Goal: Task Accomplishment & Management: Manage account settings

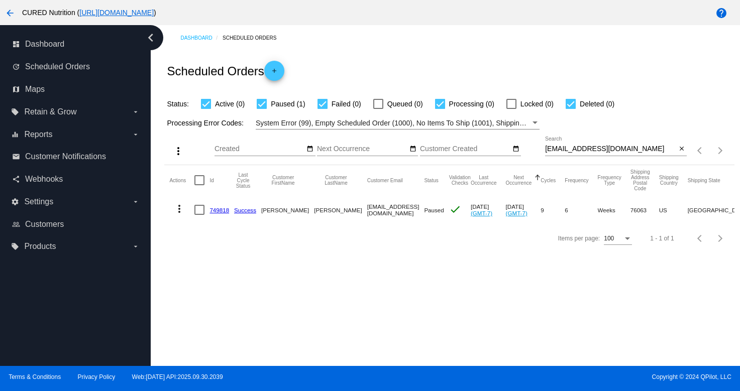
click at [594, 152] on input "[EMAIL_ADDRESS][DOMAIN_NAME]" at bounding box center [610, 149] width 131 height 8
paste input "[EMAIL_ADDRESS][DOMAIN_NAME]"
click at [595, 148] on input "[EMAIL_ADDRESS][DOMAIN_NAME]" at bounding box center [610, 149] width 131 height 8
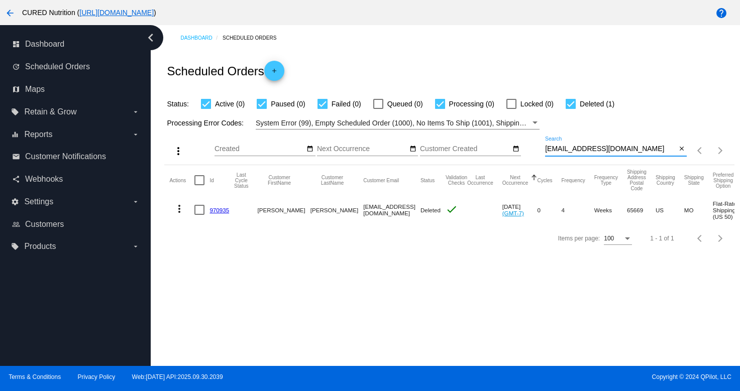
click at [595, 148] on input "[EMAIL_ADDRESS][DOMAIN_NAME]" at bounding box center [610, 149] width 131 height 8
paste input "[PERSON_NAME]@rwblawyers"
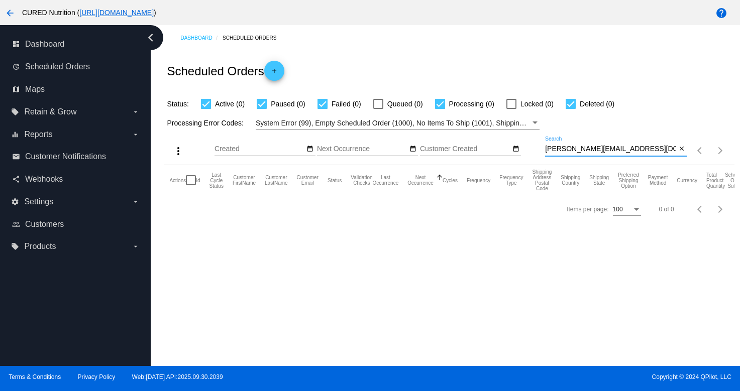
click at [613, 148] on input "[PERSON_NAME][EMAIL_ADDRESS][DOMAIN_NAME]" at bounding box center [610, 149] width 131 height 8
paste input "[PERSON_NAME]@devanifreeman"
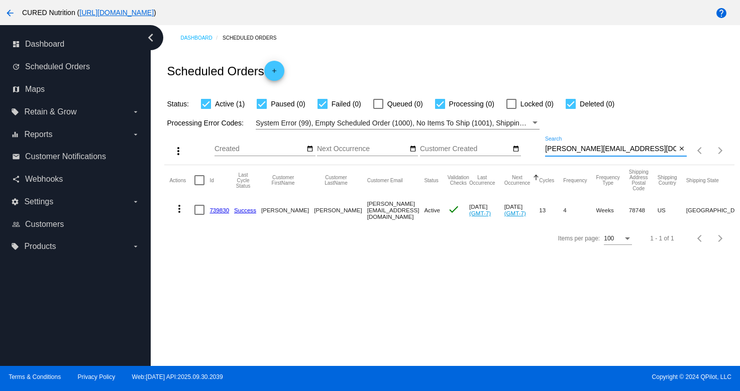
type input "[PERSON_NAME][EMAIL_ADDRESS][DOMAIN_NAME]"
click at [216, 209] on link "739830" at bounding box center [219, 210] width 20 height 7
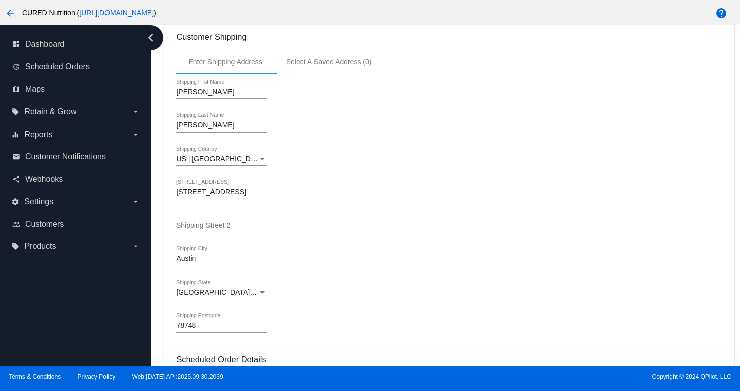
scroll to position [270, 0]
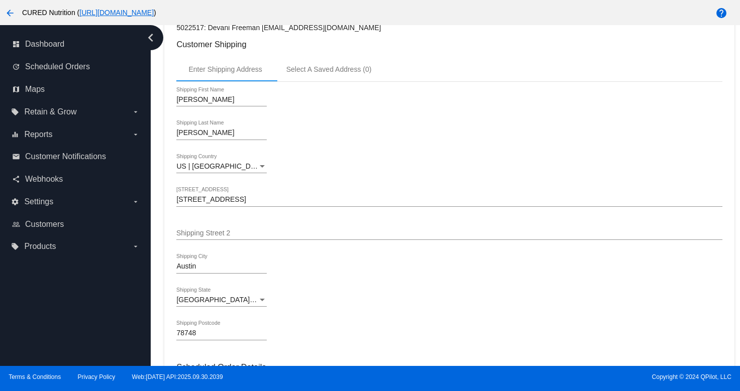
click at [229, 207] on div "[STREET_ADDRESS]" at bounding box center [448, 197] width 545 height 20
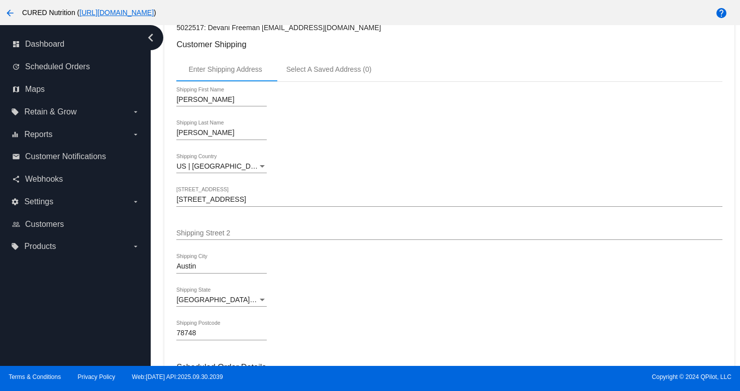
click at [231, 202] on input "[STREET_ADDRESS]" at bounding box center [448, 200] width 545 height 8
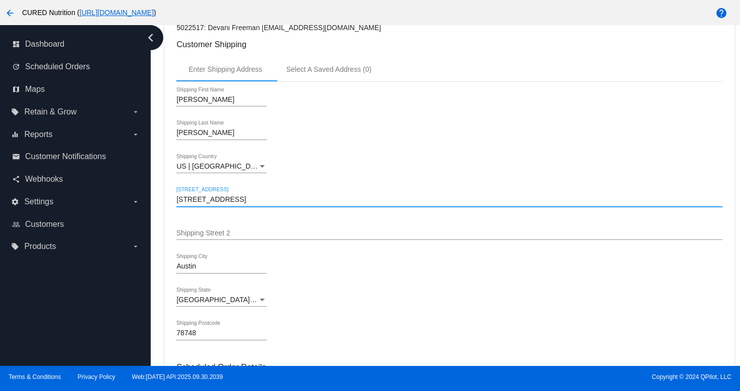
click at [231, 202] on input "[STREET_ADDRESS]" at bounding box center [448, 200] width 545 height 8
paste input "[STREET_ADDRESS][PERSON_NAME]"
click at [272, 203] on input "[STREET_ADDRESS][PERSON_NAME]" at bounding box center [448, 200] width 545 height 8
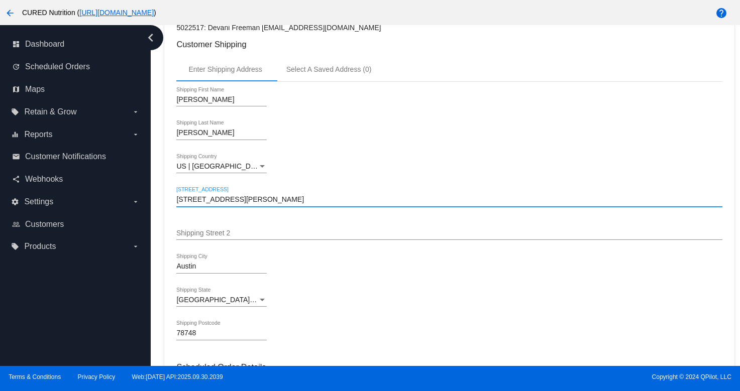
scroll to position [285, 0]
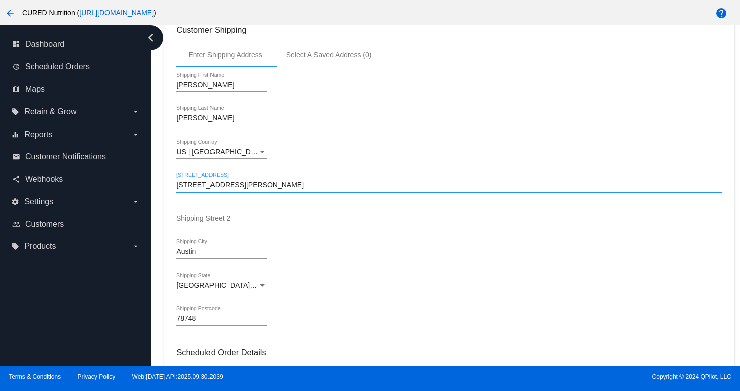
type input "[STREET_ADDRESS][PERSON_NAME]"
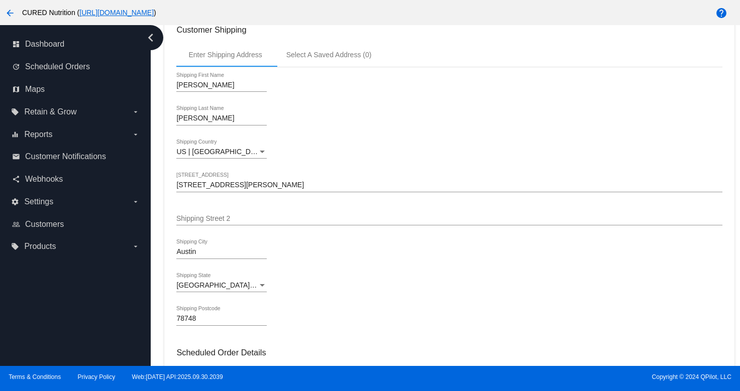
click at [202, 323] on input "78748" at bounding box center [221, 319] width 90 height 8
paste input "80304"
type input "80304"
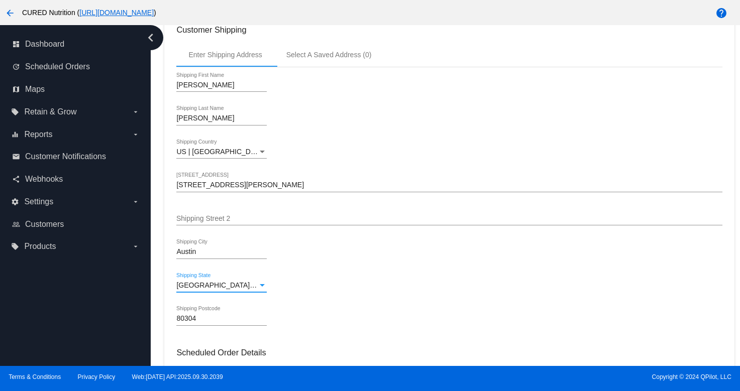
click at [263, 287] on div "Shipping State" at bounding box center [262, 285] width 5 height 3
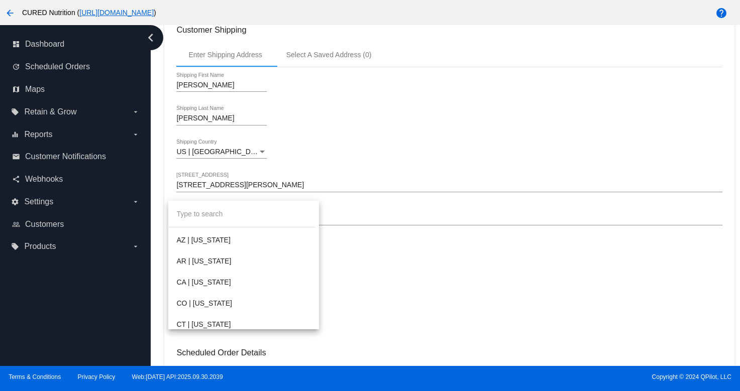
scroll to position [145, 0]
click at [258, 304] on span "CO | [US_STATE]" at bounding box center [243, 301] width 134 height 21
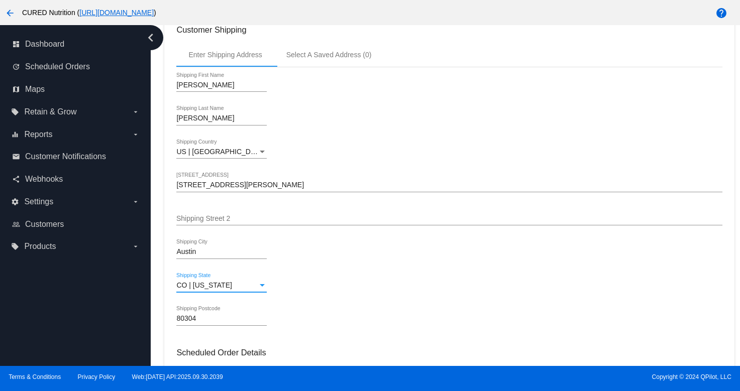
click at [233, 189] on input "[STREET_ADDRESS][PERSON_NAME]" at bounding box center [448, 185] width 545 height 8
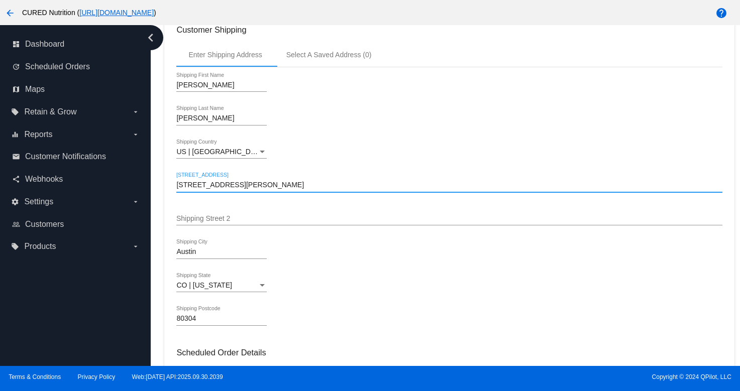
click at [233, 189] on input "[STREET_ADDRESS][PERSON_NAME]" at bounding box center [448, 185] width 545 height 8
type input "[STREET_ADDRESS][PERSON_NAME]"
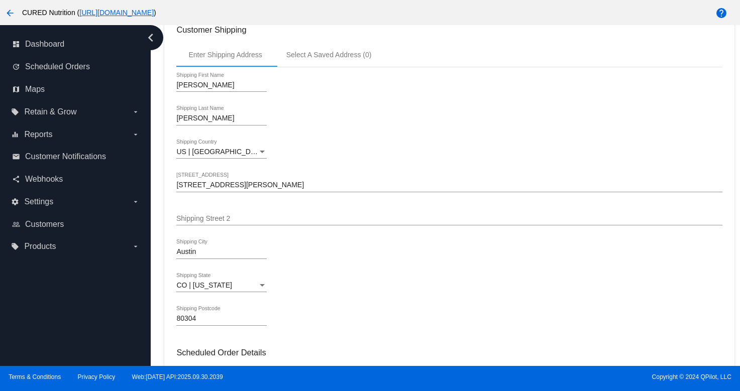
click at [215, 256] on input "Austin" at bounding box center [221, 252] width 90 height 8
paste input "[GEOGRAPHIC_DATA]"
type input "[GEOGRAPHIC_DATA]"
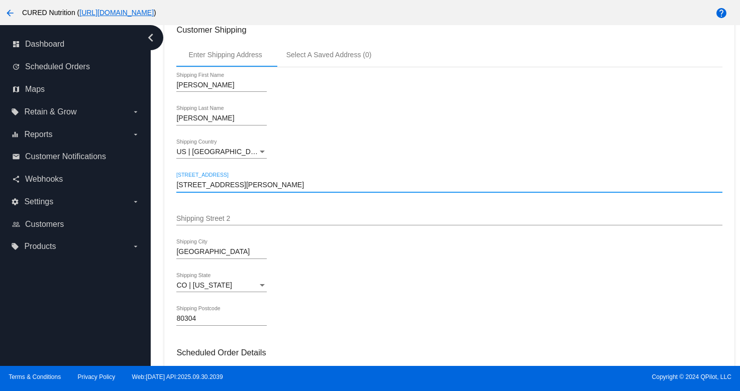
type input "[STREET_ADDRESS][PERSON_NAME]"
click at [163, 207] on div "Dashboard Scheduled Orders arrow_back Scheduled Order #739830 Active more_vert …" at bounding box center [449, 361] width 581 height 1243
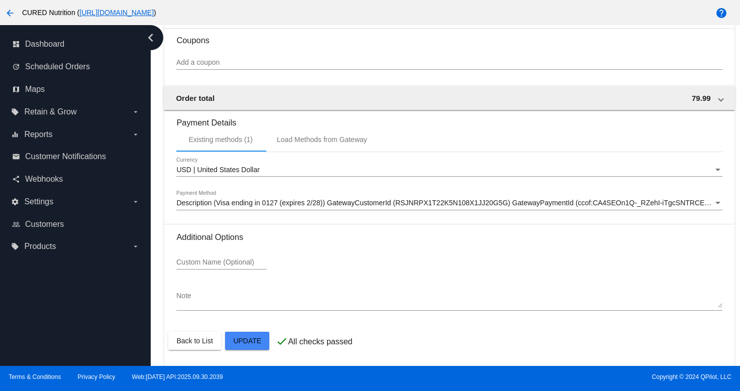
scroll to position [911, 0]
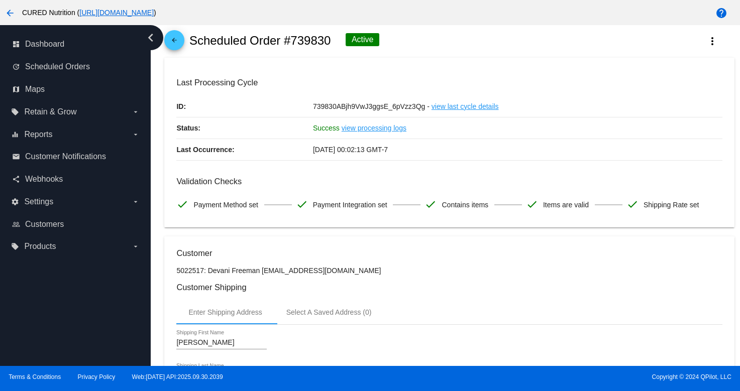
scroll to position [0, 0]
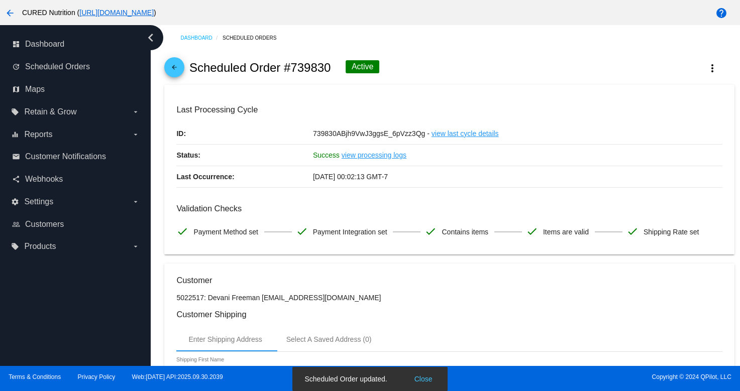
drag, startPoint x: 262, startPoint y: 301, endPoint x: 349, endPoint y: 299, distance: 86.4
click at [349, 299] on p "5022517: Devani Freeman [EMAIL_ADDRESS][DOMAIN_NAME]" at bounding box center [448, 298] width 545 height 8
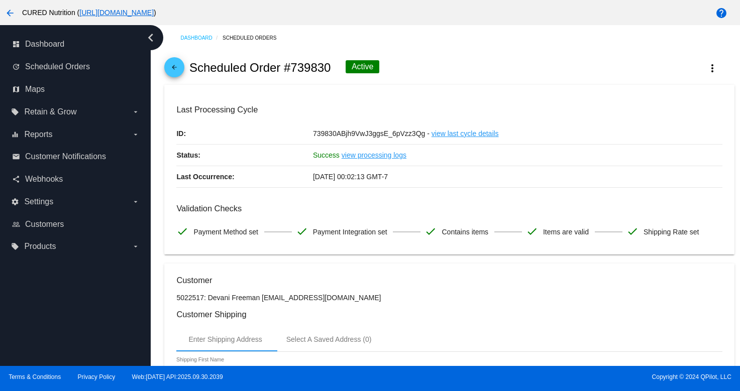
copy p "[PERSON_NAME][EMAIL_ADDRESS][DOMAIN_NAME]"
click at [171, 71] on mat-icon "arrow_back" at bounding box center [174, 70] width 12 height 12
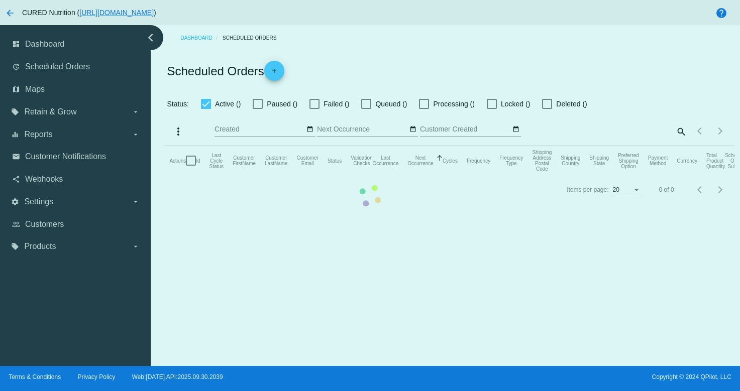
checkbox input "true"
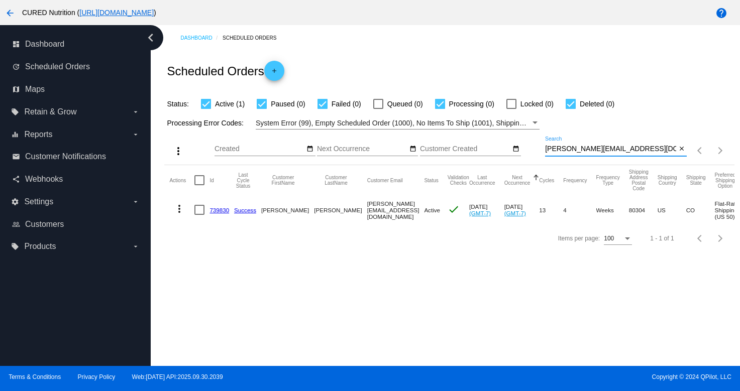
click at [592, 148] on input "[PERSON_NAME][EMAIL_ADDRESS][DOMAIN_NAME]" at bounding box center [610, 149] width 131 height 8
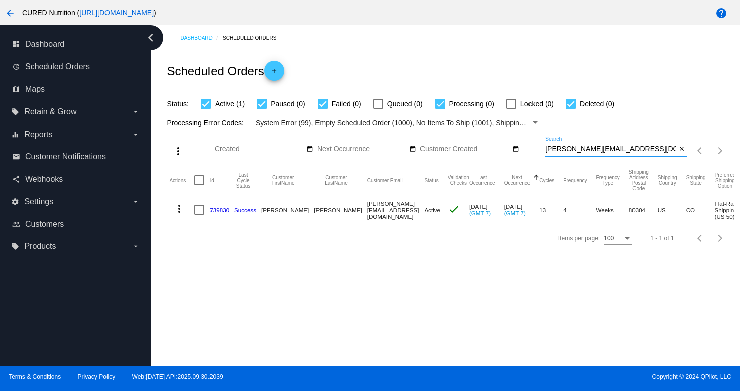
paste input "[EMAIL_ADDRESS][DOMAIN_NAME]"
type input "[EMAIL_ADDRESS][DOMAIN_NAME]"
click at [225, 209] on link "711786" at bounding box center [219, 210] width 20 height 7
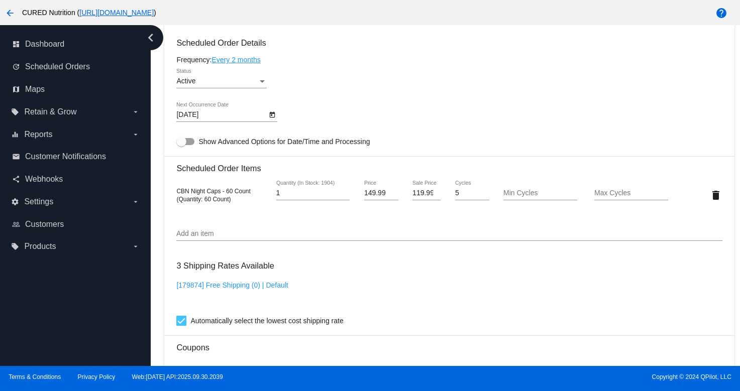
scroll to position [597, 0]
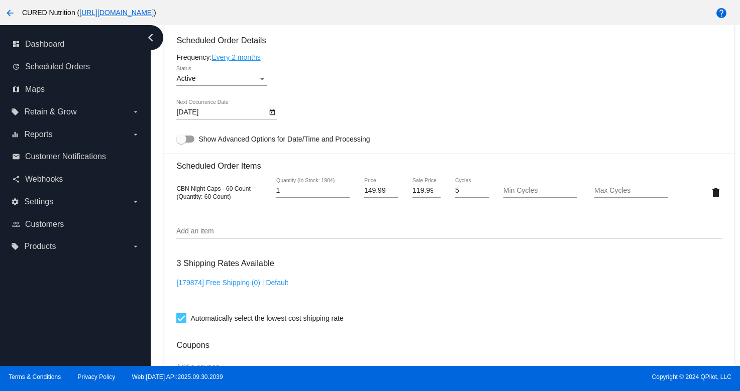
click at [423, 195] on input "119.99" at bounding box center [426, 191] width 28 height 8
type input "104.99"
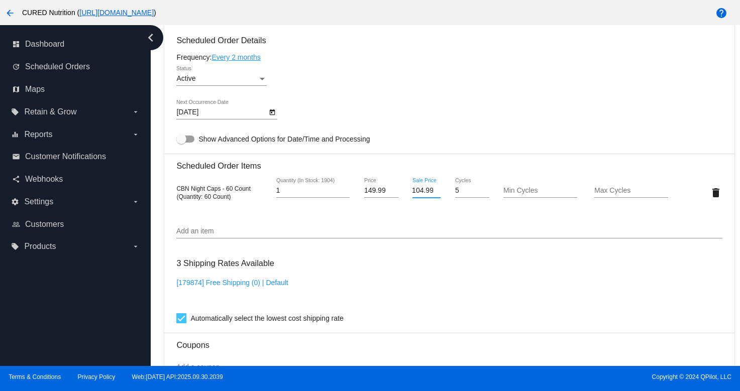
scroll to position [0, 0]
click at [165, 223] on mat-card "Customer 4531631: [PERSON_NAME] [PERSON_NAME][EMAIL_ADDRESS][DOMAIN_NAME] Custo…" at bounding box center [449, 169] width 570 height 1004
